Goal: Task Accomplishment & Management: Manage account settings

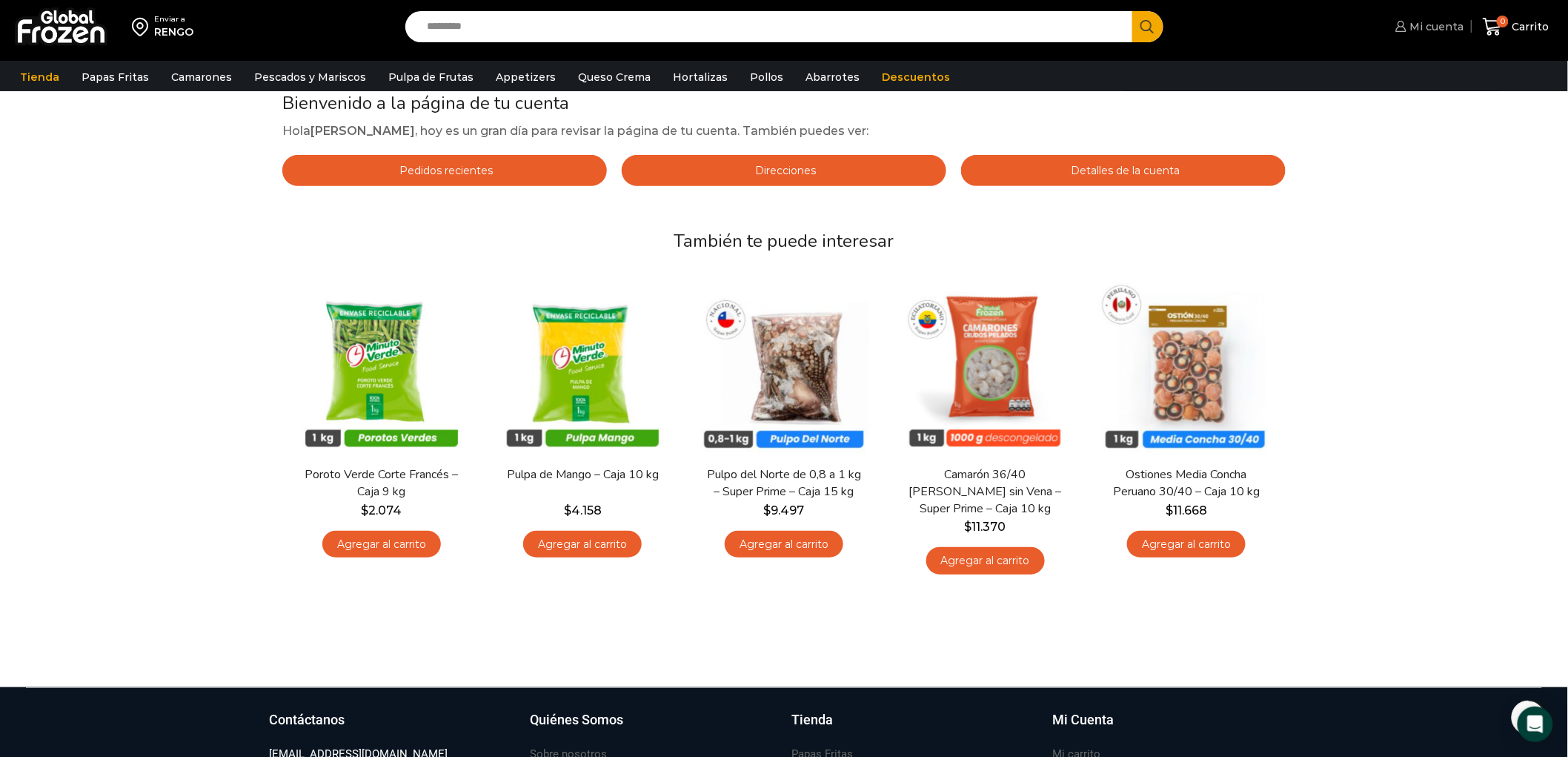
click at [1442, 30] on span "Mi cuenta" at bounding box center [1435, 27] width 58 height 15
click at [1434, 20] on span "Mi cuenta" at bounding box center [1435, 27] width 58 height 15
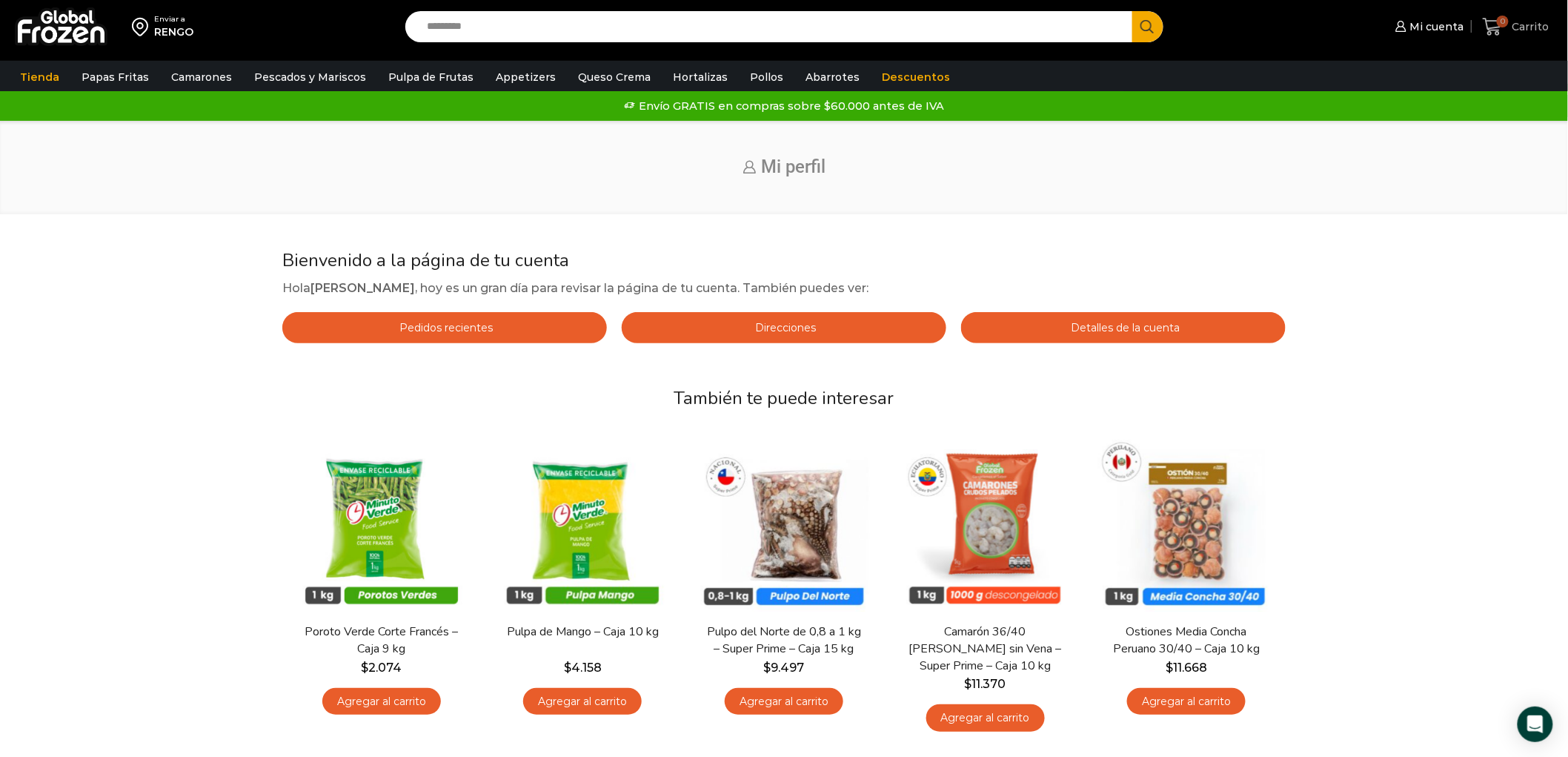
click at [1499, 23] on span "0" at bounding box center [1502, 21] width 12 height 12
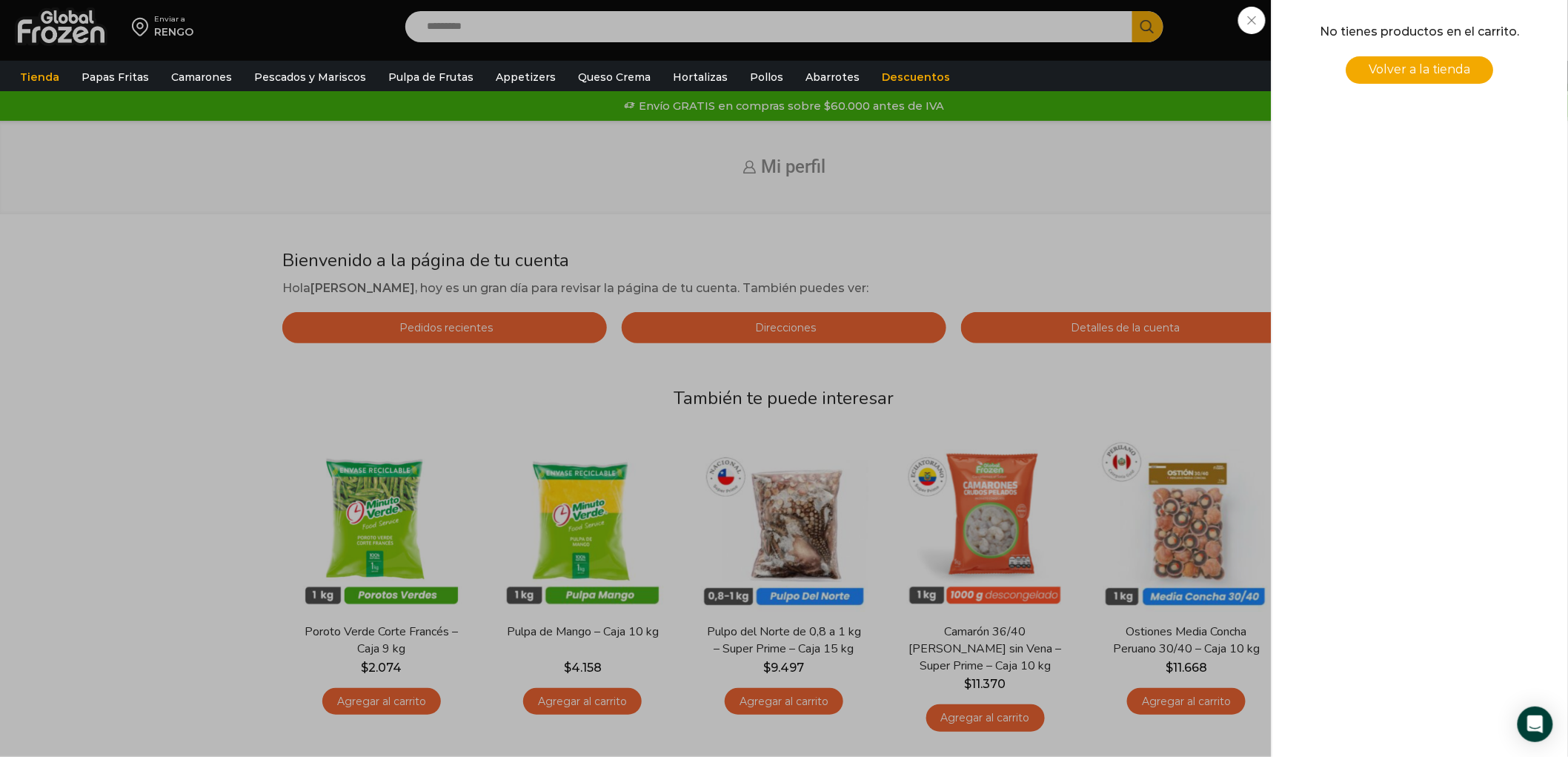
drag, startPoint x: 1250, startPoint y: 10, endPoint x: 1329, endPoint y: 42, distance: 85.2
click at [1480, 15] on div "0 Carrito 0 0 Shopping Cart No tienes productos en el carrito. Volver a la tien…" at bounding box center [1516, 27] width 74 height 35
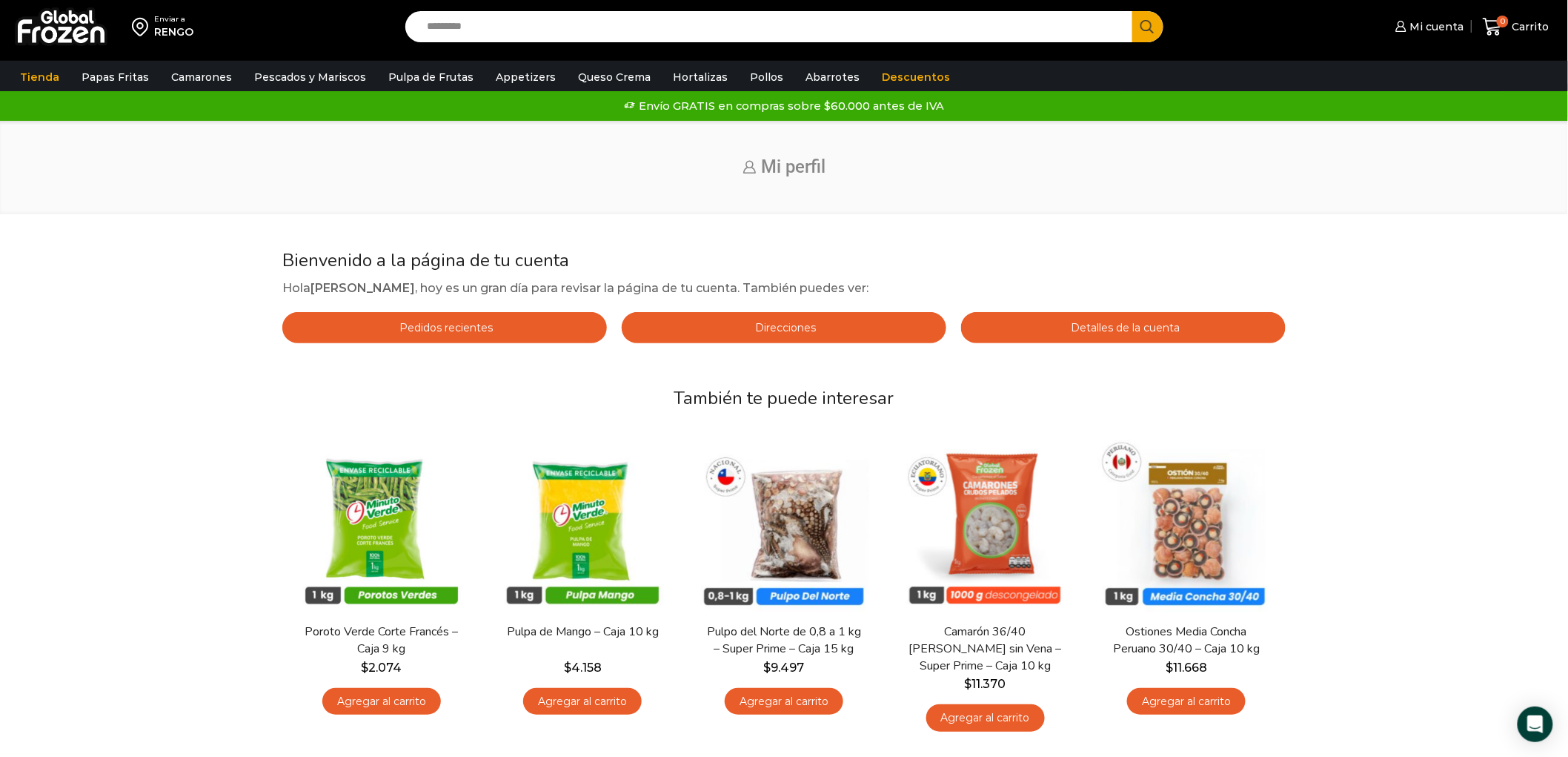
click at [784, 173] on span "Mi perfil" at bounding box center [793, 167] width 65 height 21
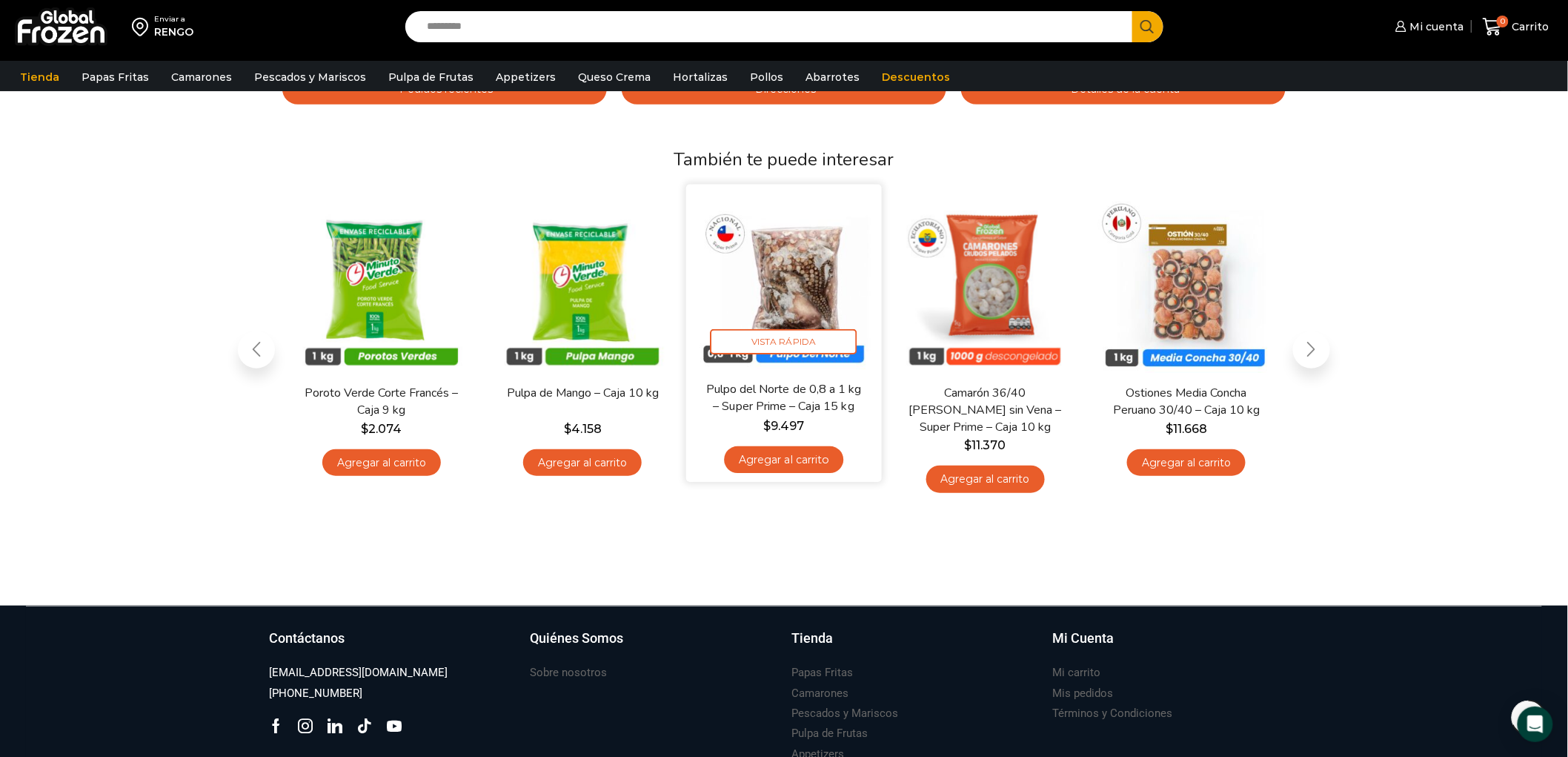
scroll to position [408, 0]
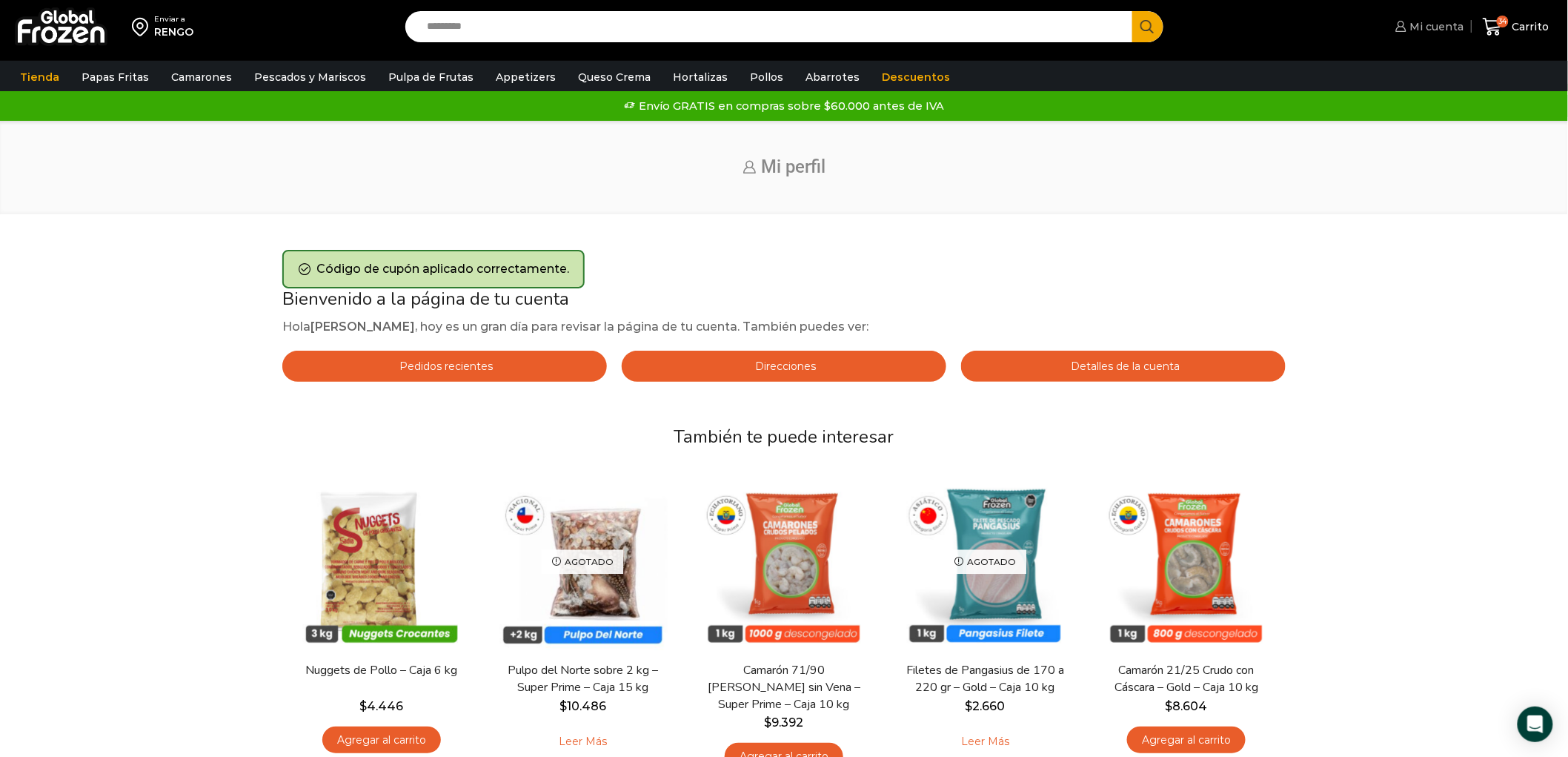
click at [1428, 20] on span "Mi cuenta" at bounding box center [1435, 27] width 58 height 15
drag, startPoint x: 1419, startPoint y: 28, endPoint x: 1490, endPoint y: 184, distance: 171.4
click at [1490, 184] on div "Inicio Mi perfil" at bounding box center [784, 167] width 1568 height 93
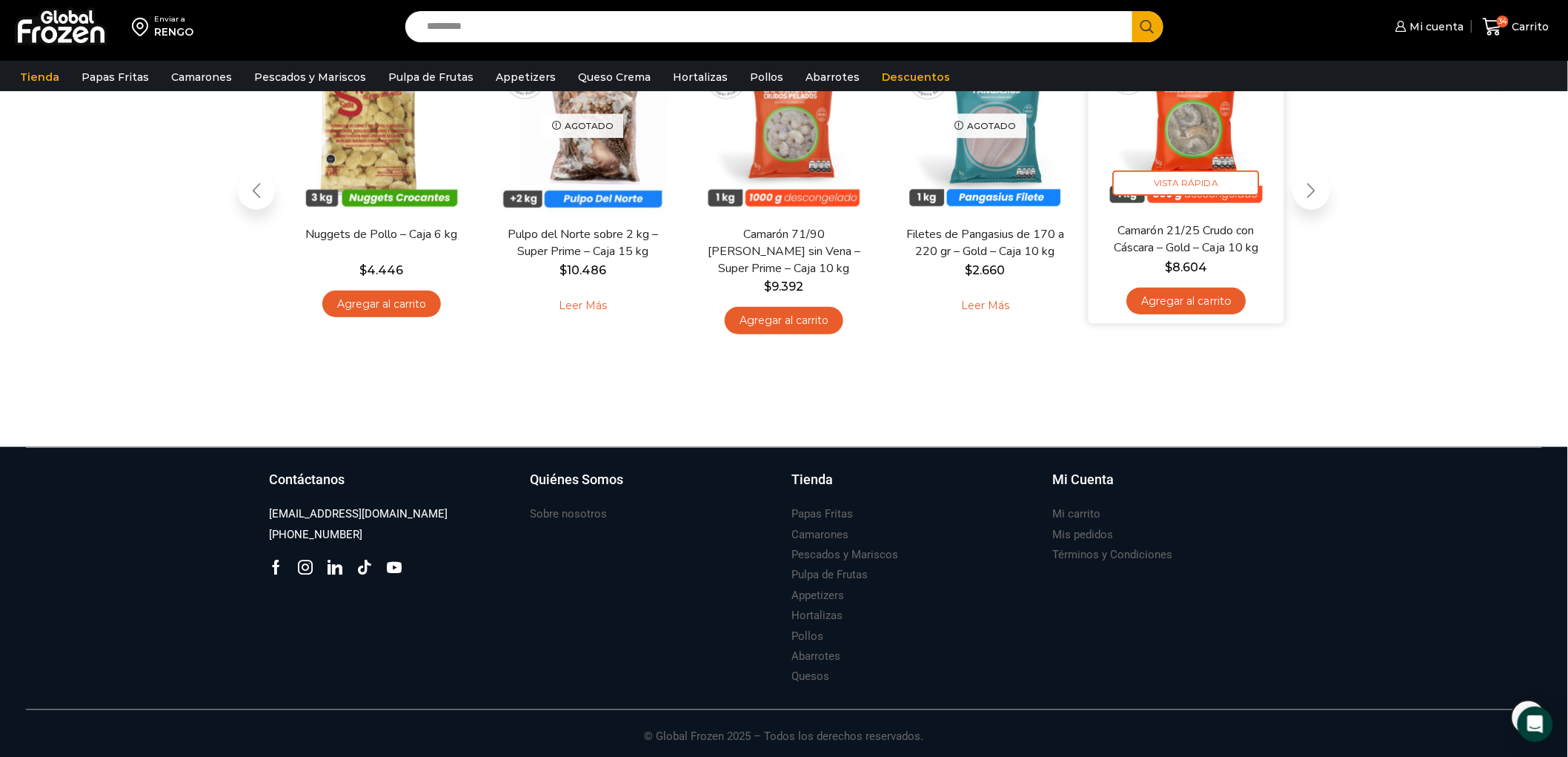
scroll to position [447, 0]
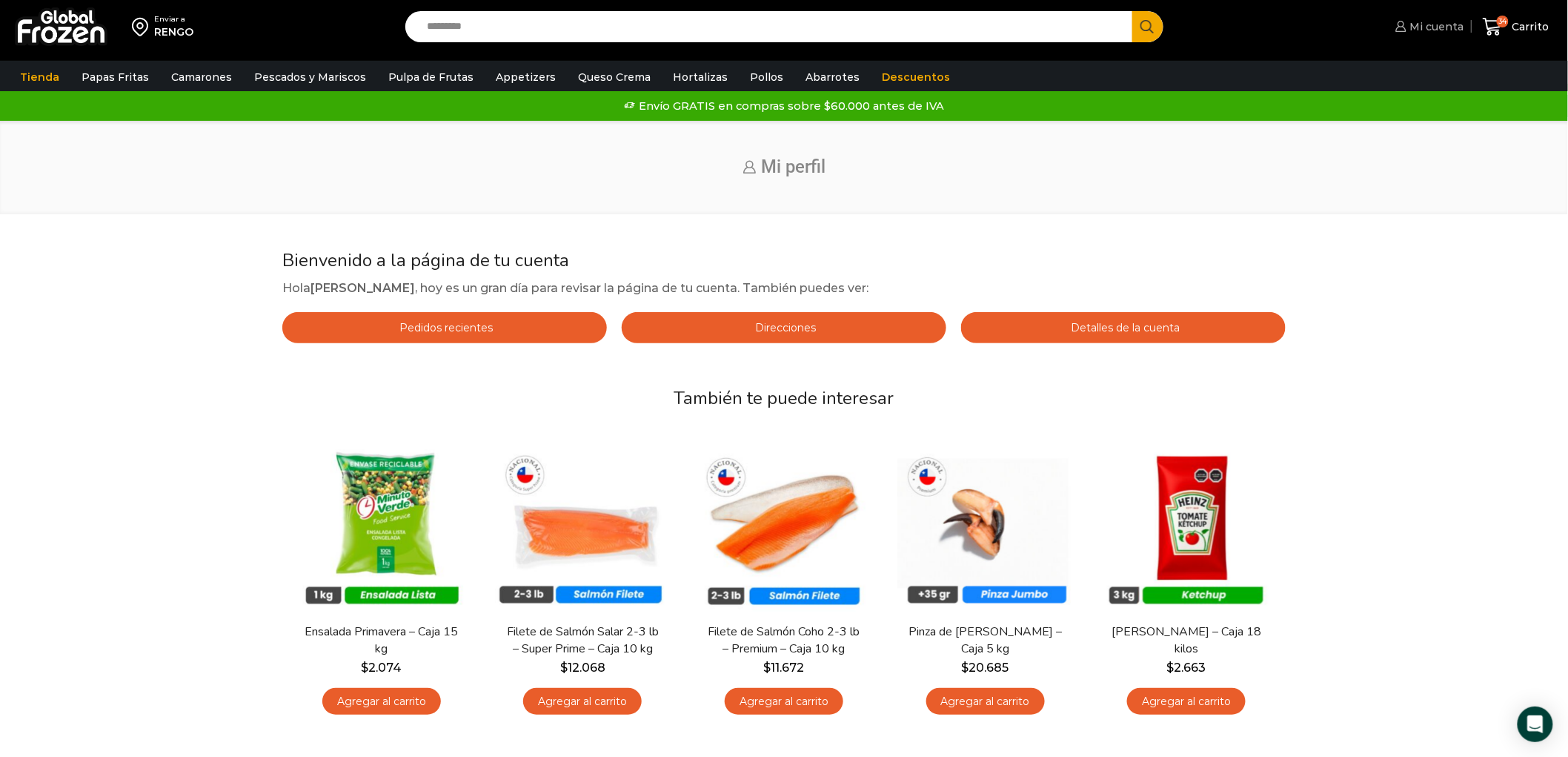
click at [1444, 21] on span "Mi cuenta" at bounding box center [1435, 27] width 58 height 15
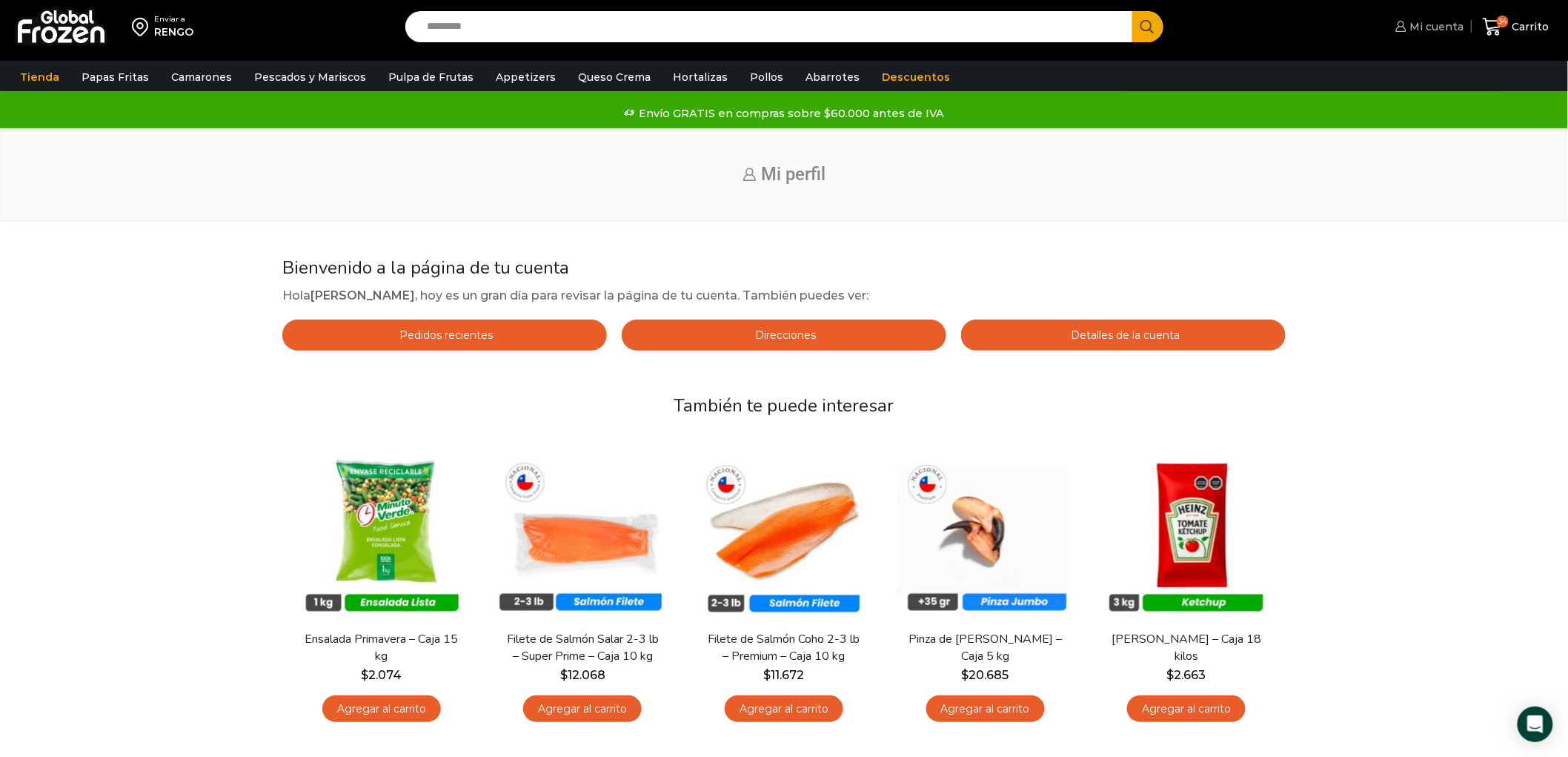
scroll to position [41, 0]
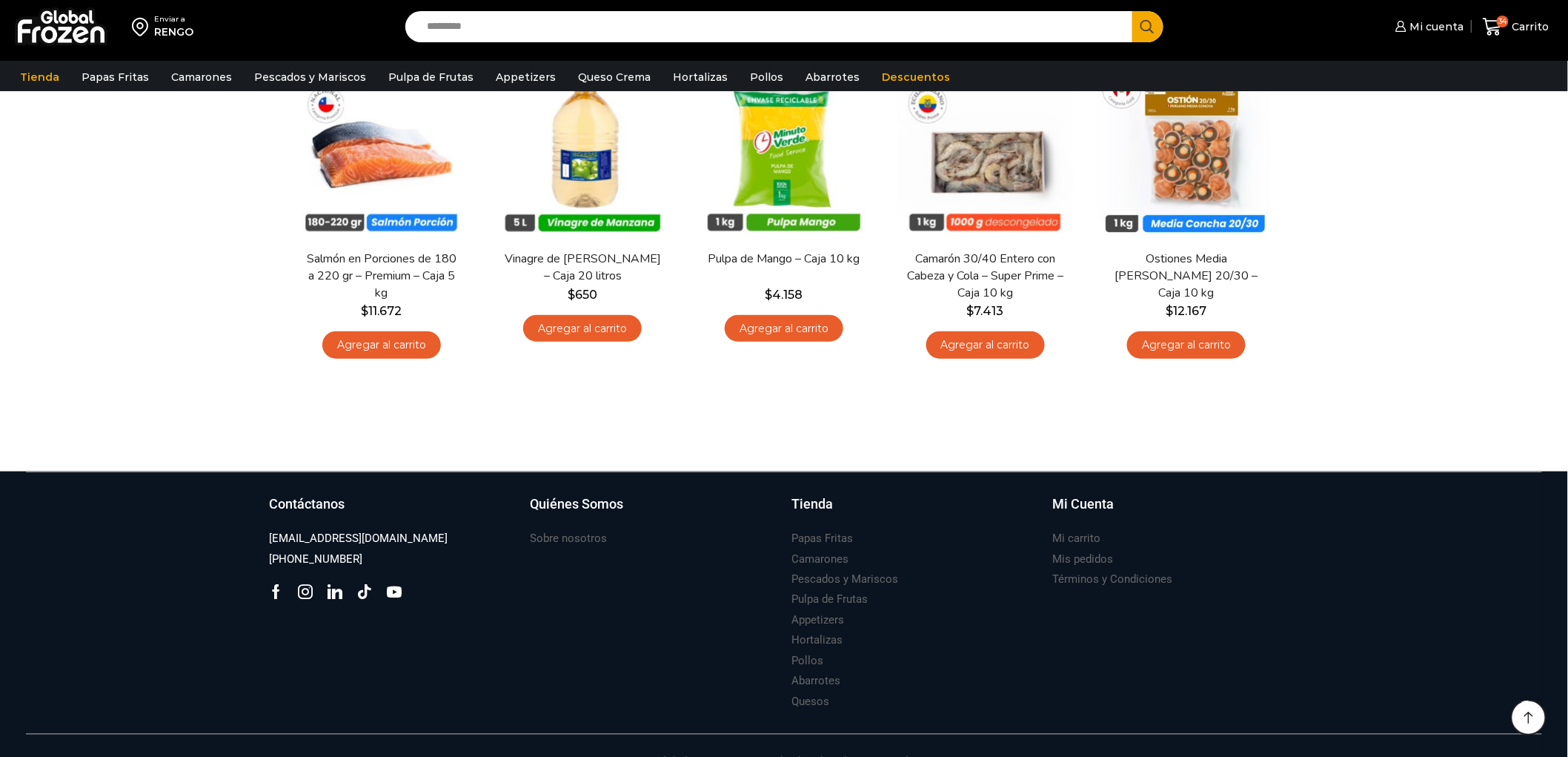
scroll to position [409, 0]
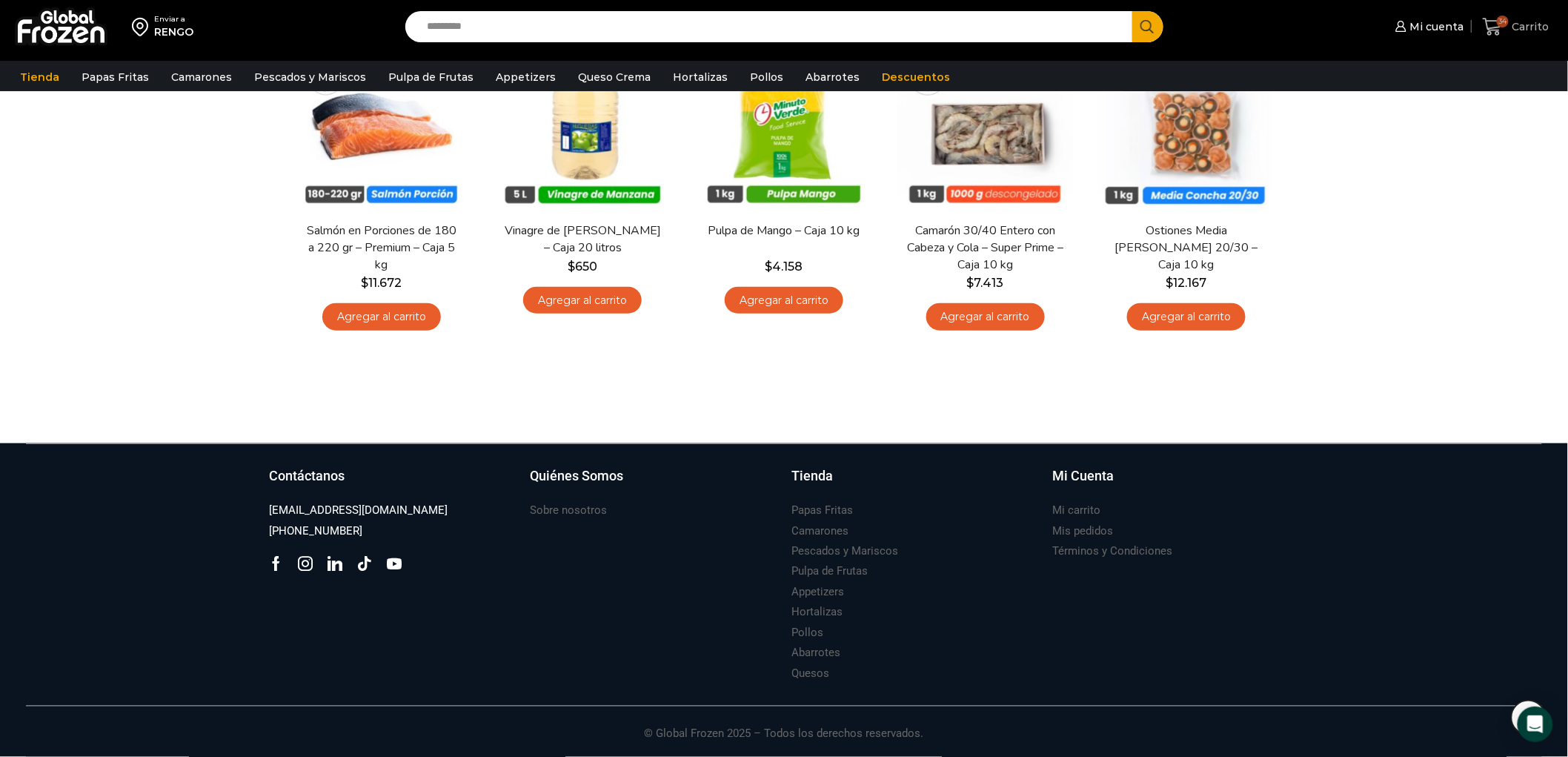
click at [1523, 24] on span "Carrito" at bounding box center [1529, 27] width 41 height 15
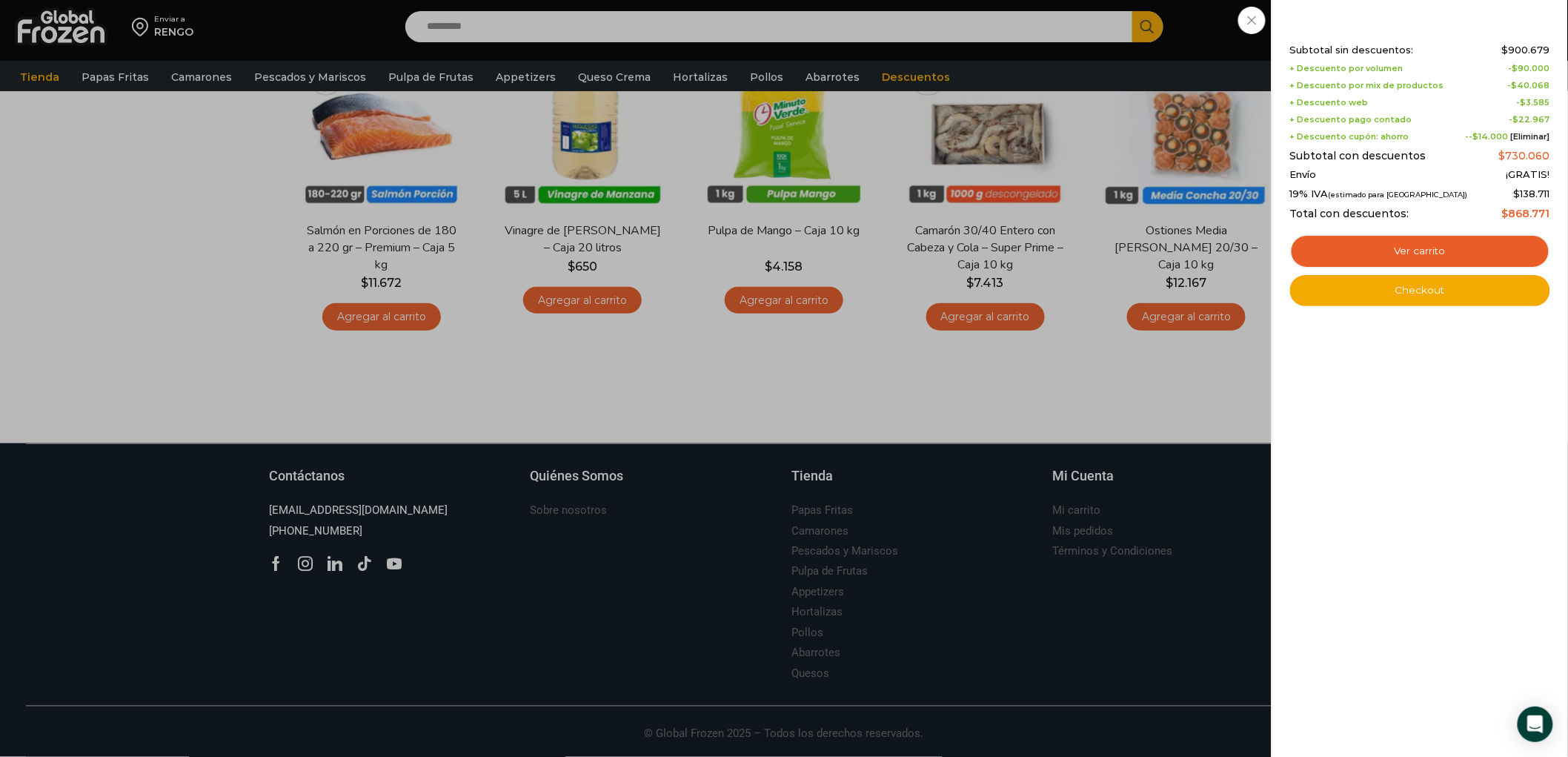
click at [1480, 18] on div "34 Carrito 34 34 Shopping Cart Shopping cart (34) Subtotal sin descuentos: $ 90…" at bounding box center [1516, 27] width 74 height 35
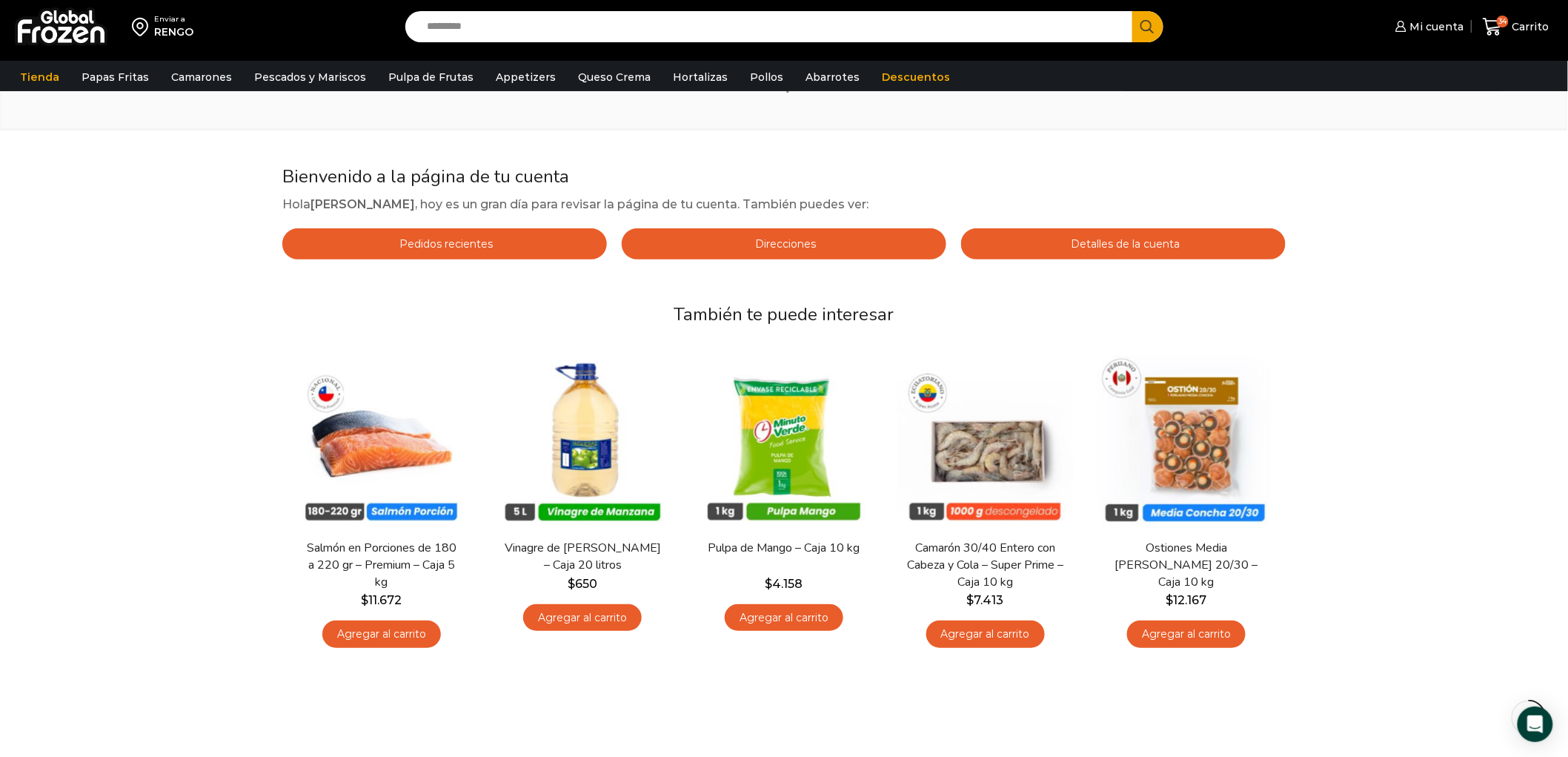
scroll to position [79, 0]
